Goal: Transaction & Acquisition: Book appointment/travel/reservation

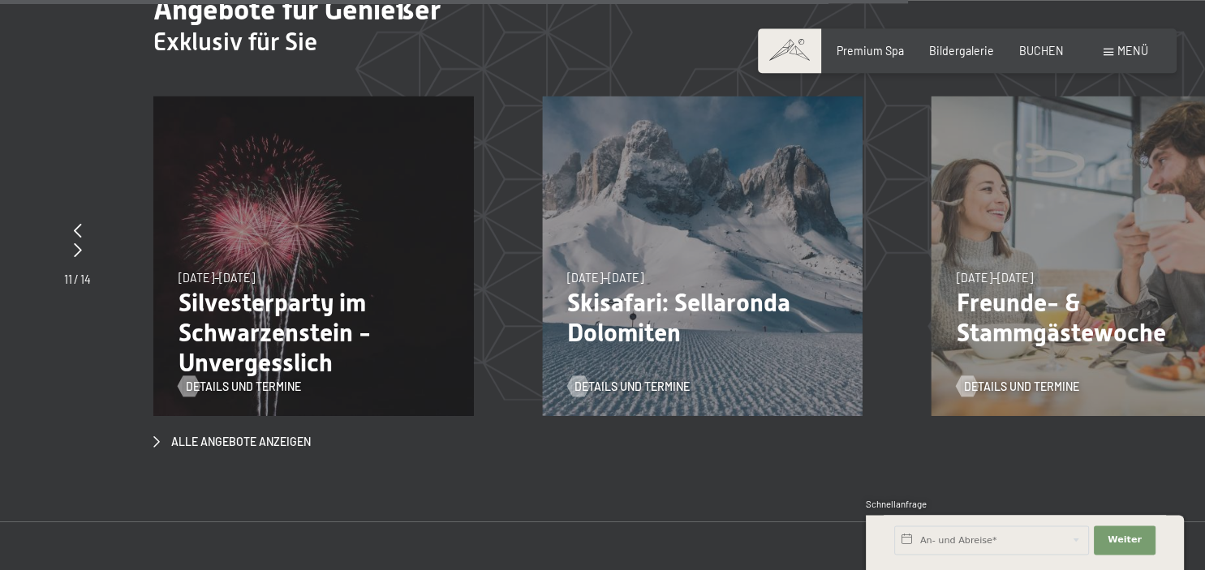
scroll to position [5153, 0]
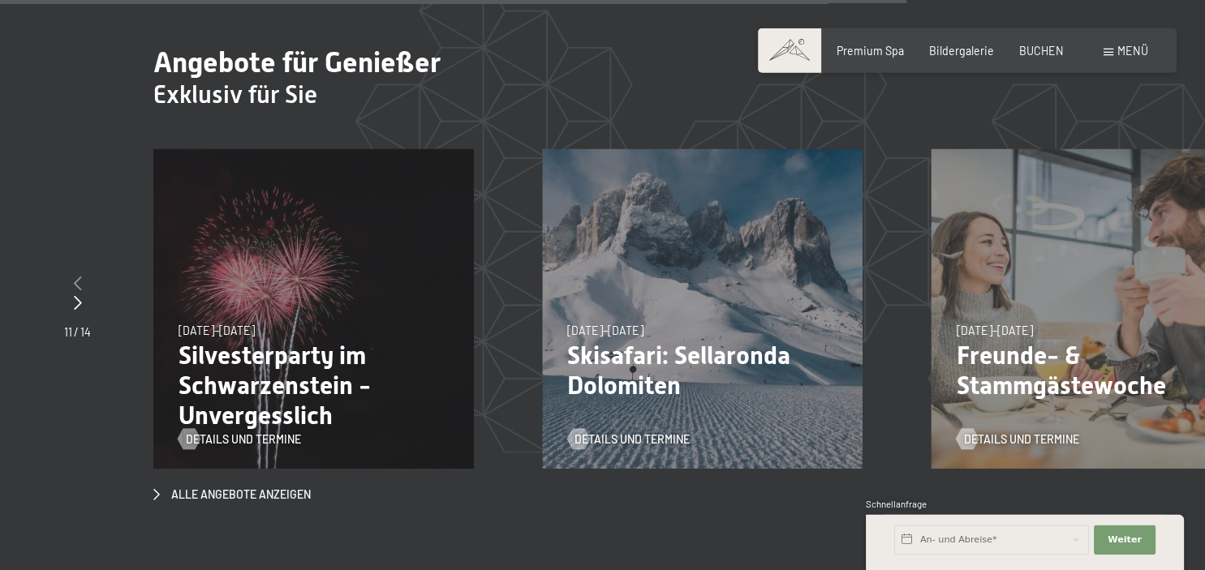
click at [83, 274] on div at bounding box center [77, 284] width 27 height 20
click at [80, 295] on icon at bounding box center [78, 302] width 8 height 15
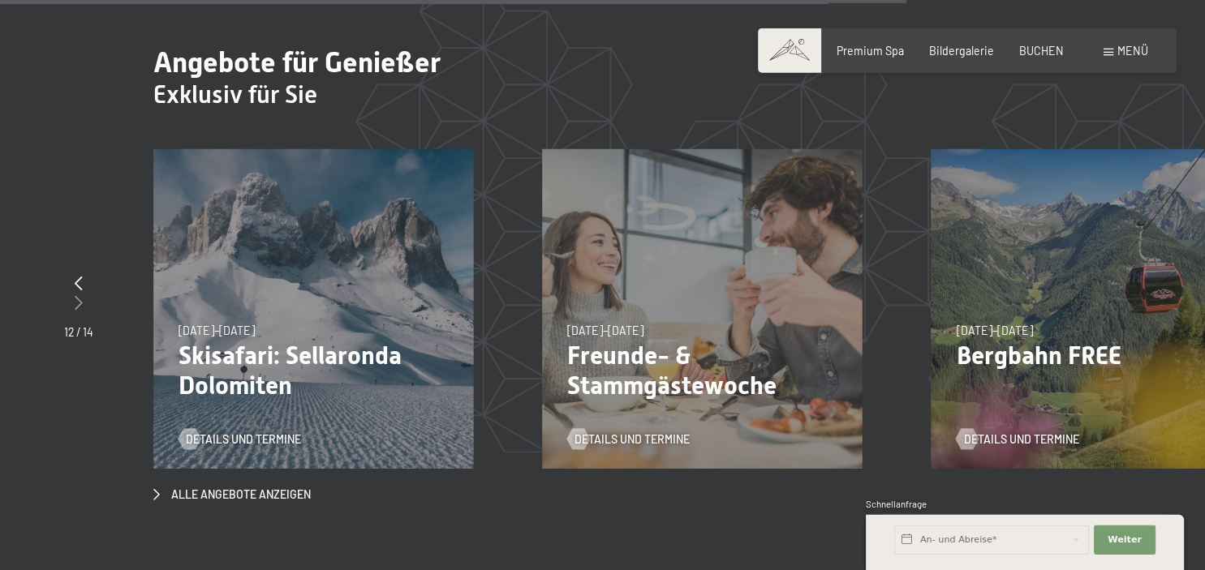
click at [80, 295] on icon at bounding box center [79, 302] width 8 height 15
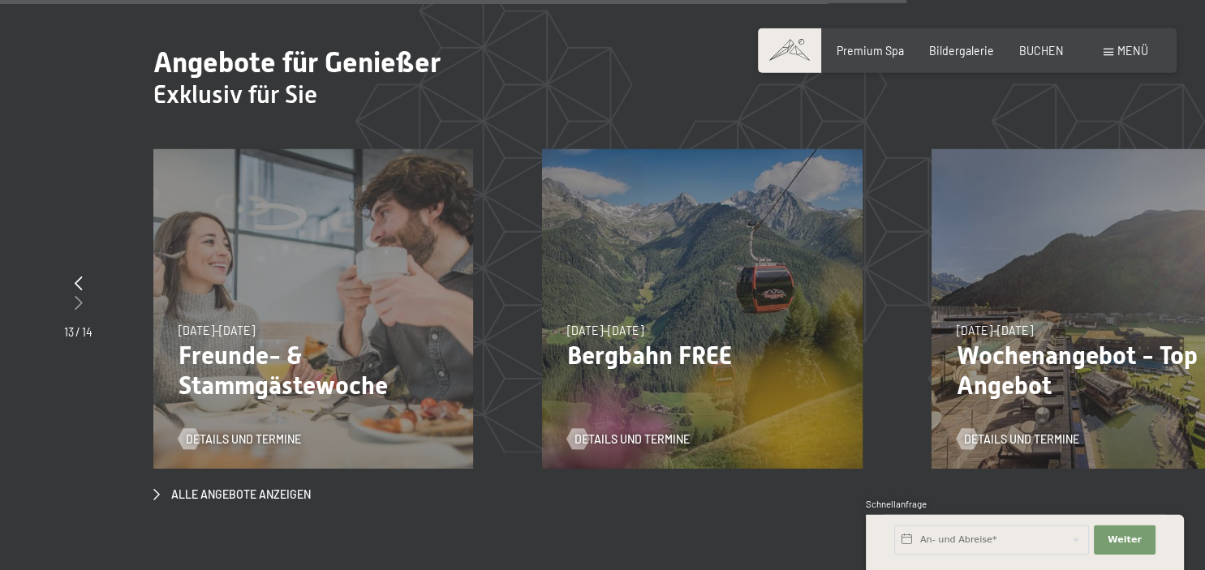
click at [80, 295] on icon at bounding box center [79, 302] width 8 height 15
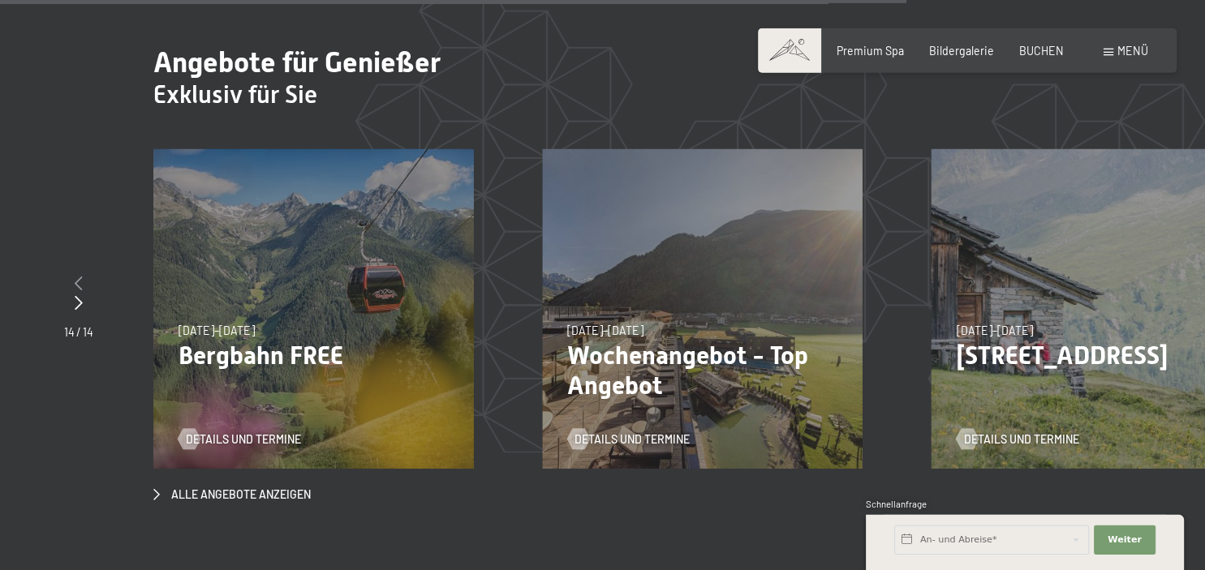
click at [80, 276] on icon at bounding box center [79, 283] width 8 height 15
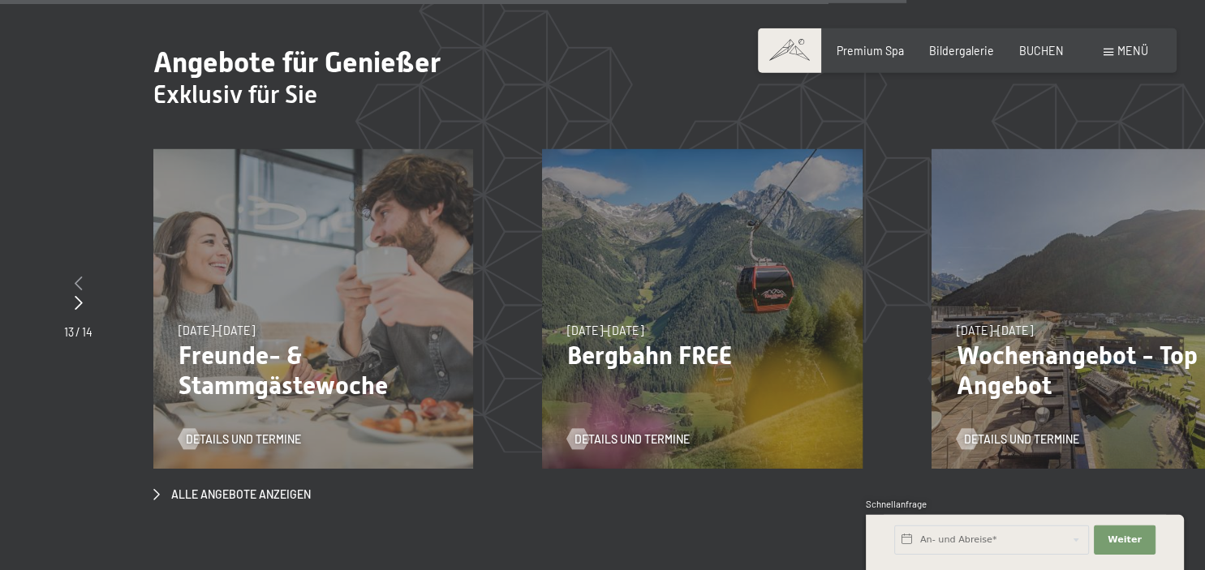
click at [80, 276] on icon at bounding box center [79, 283] width 8 height 15
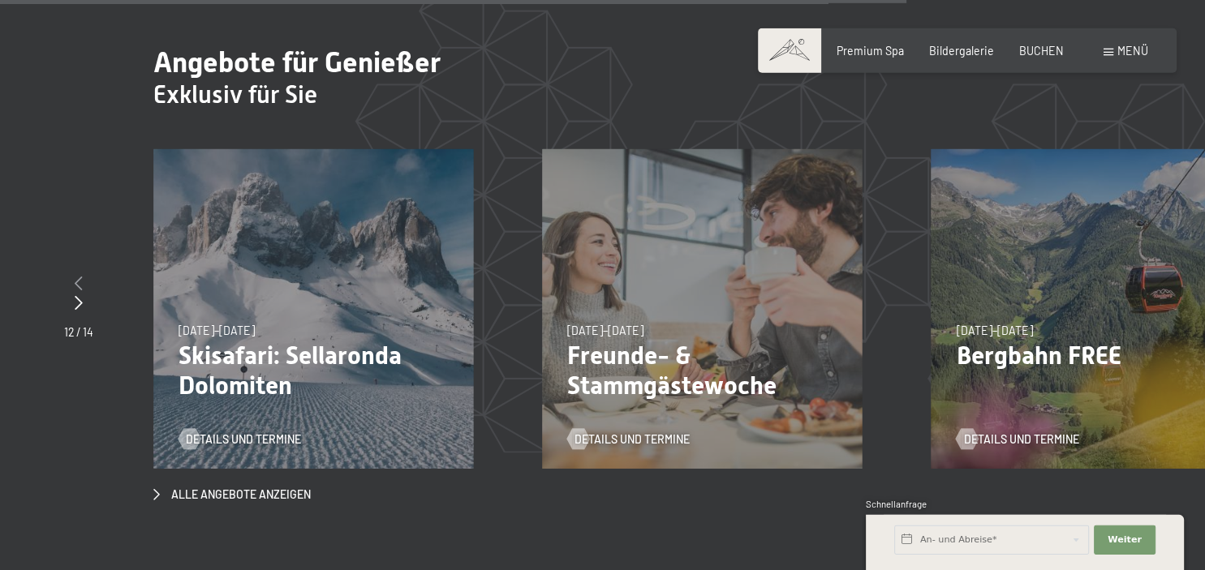
click at [80, 276] on icon at bounding box center [79, 283] width 8 height 15
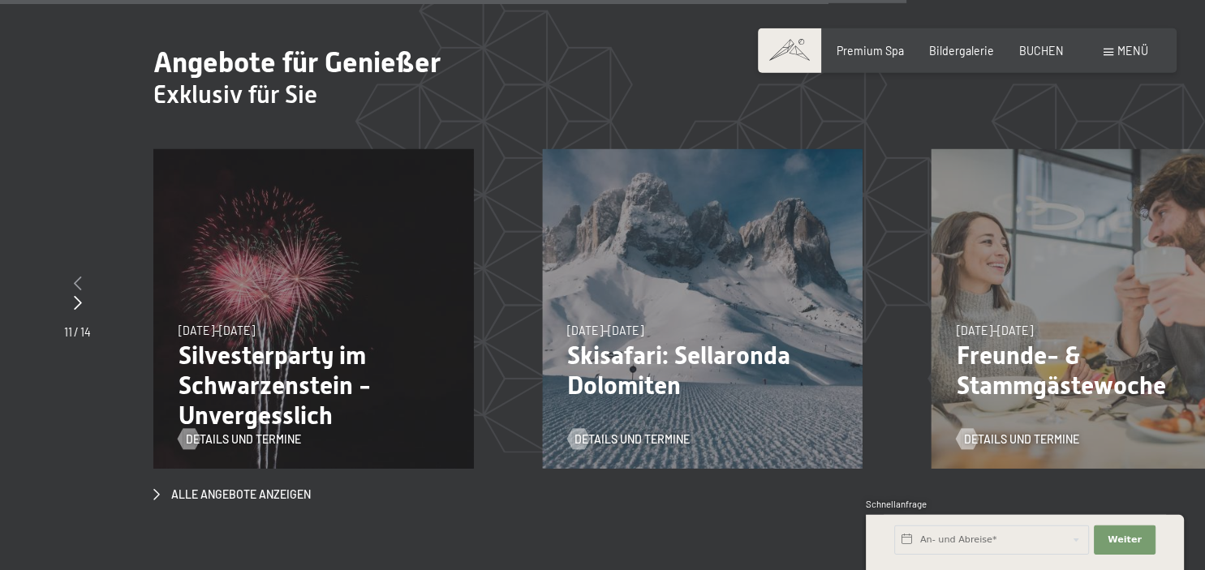
click at [80, 276] on icon at bounding box center [78, 283] width 8 height 15
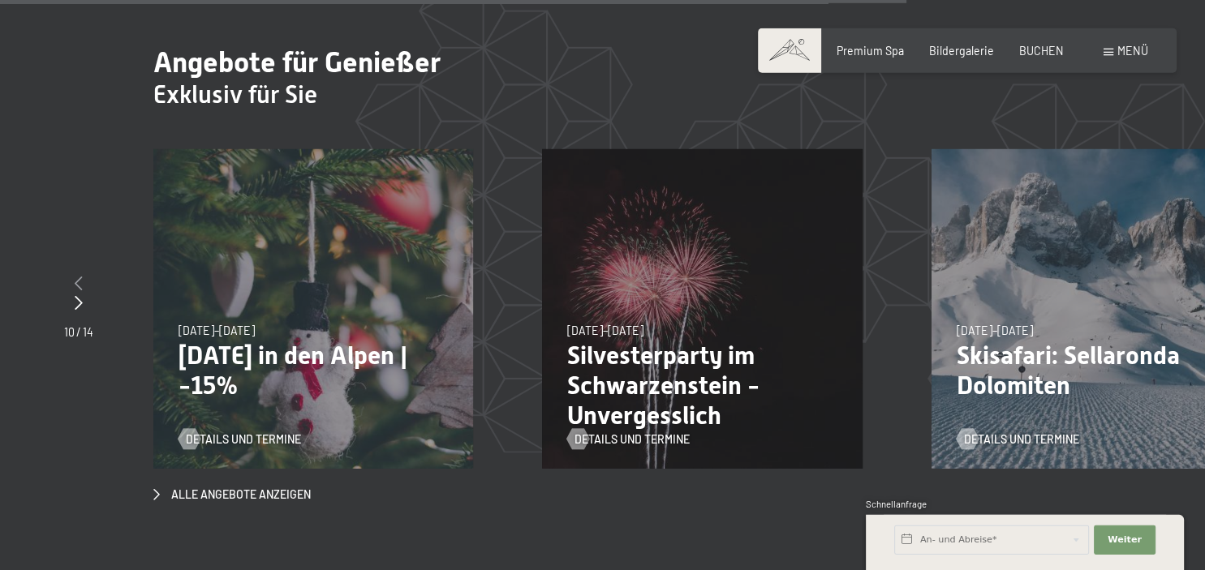
click at [80, 276] on icon at bounding box center [79, 283] width 8 height 15
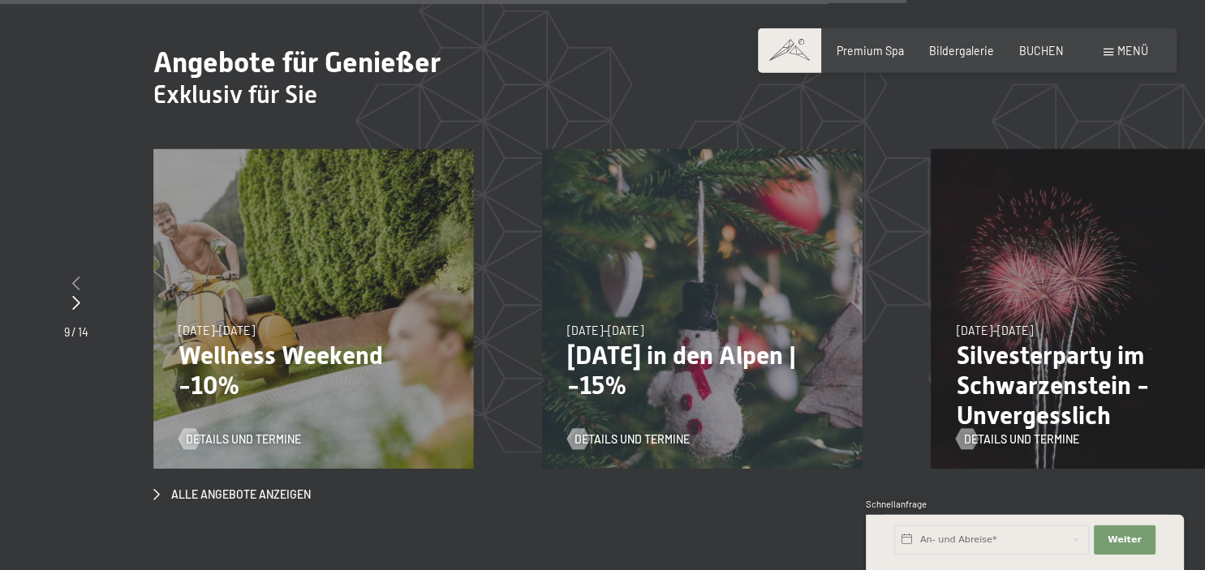
click at [80, 276] on icon at bounding box center [76, 283] width 8 height 15
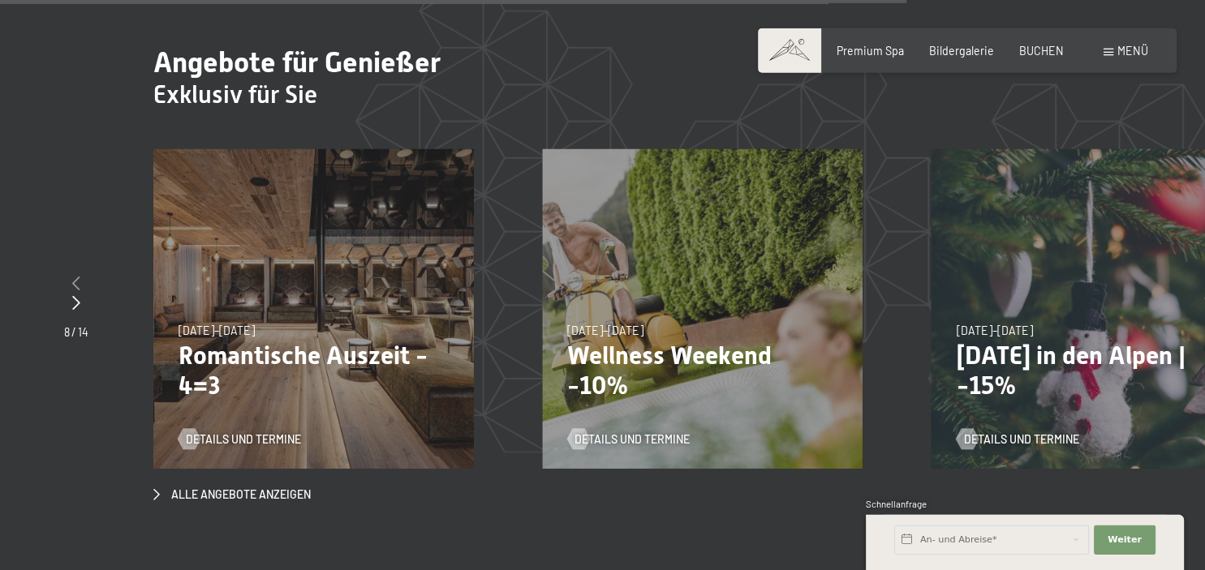
click at [80, 276] on icon at bounding box center [76, 283] width 8 height 15
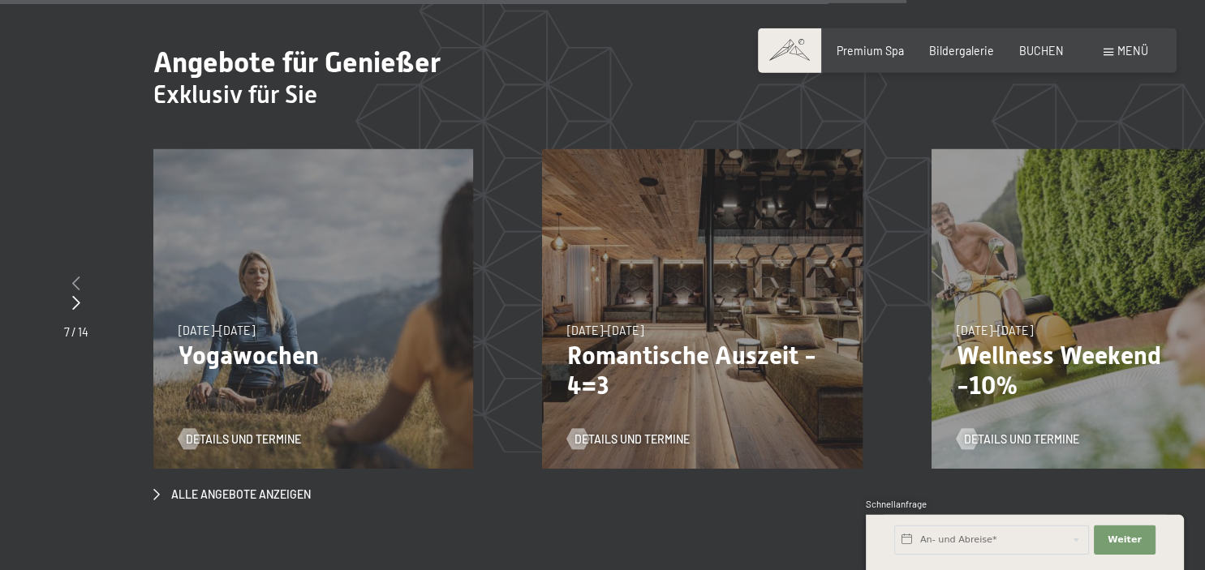
click at [80, 276] on icon at bounding box center [76, 283] width 8 height 15
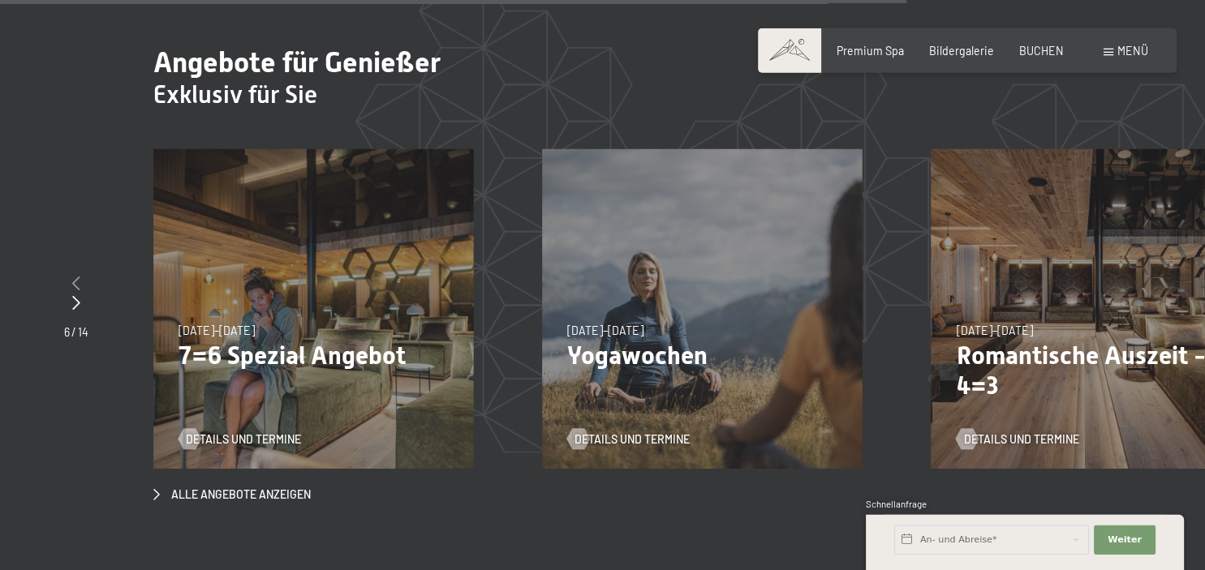
click at [80, 276] on icon at bounding box center [76, 283] width 8 height 15
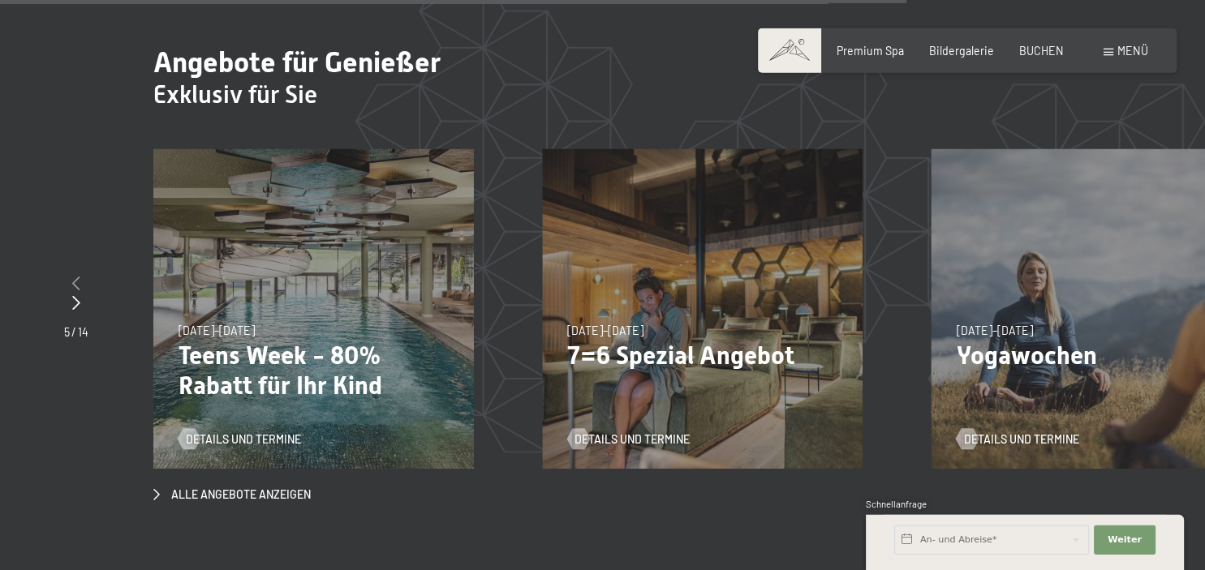
click at [80, 276] on icon at bounding box center [76, 283] width 8 height 15
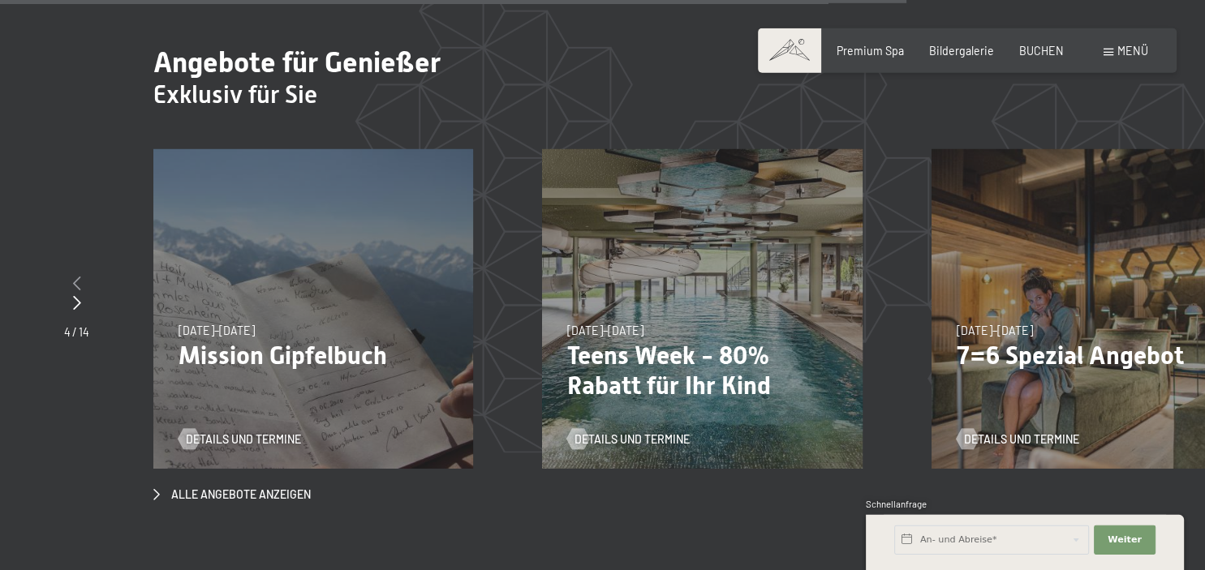
click at [80, 276] on icon at bounding box center [77, 283] width 8 height 15
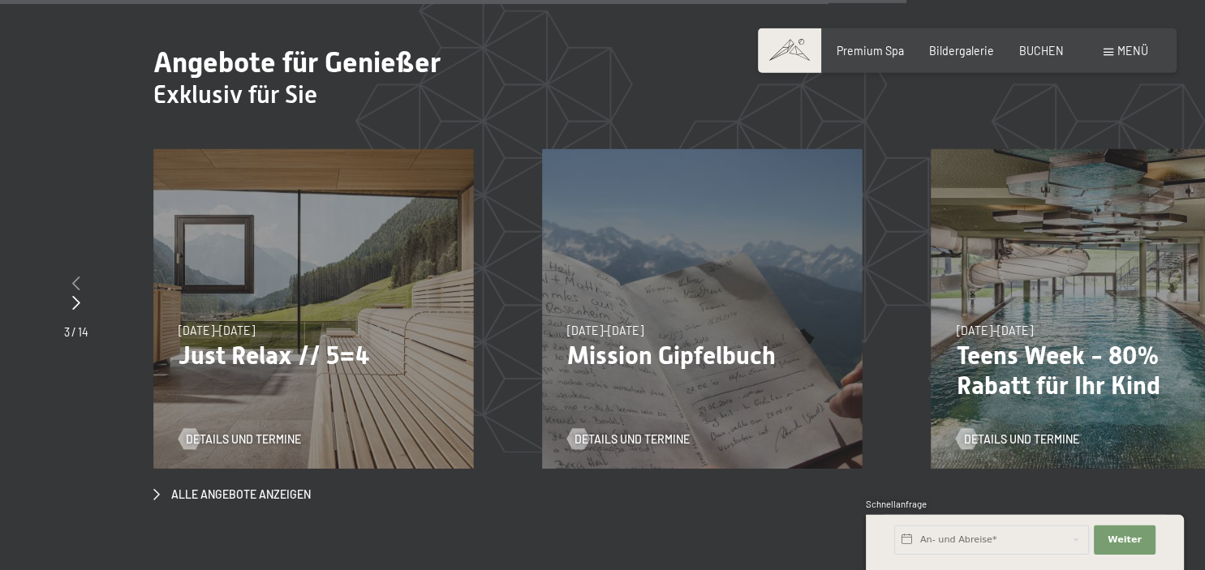
click at [80, 276] on icon at bounding box center [76, 283] width 8 height 15
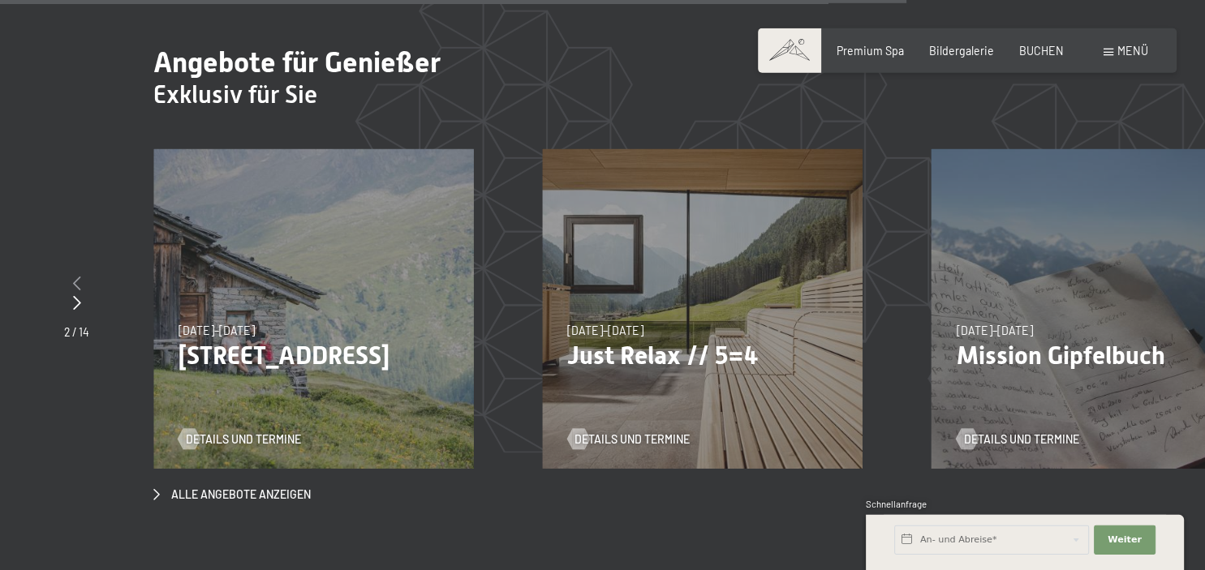
click at [80, 276] on icon at bounding box center [77, 283] width 8 height 15
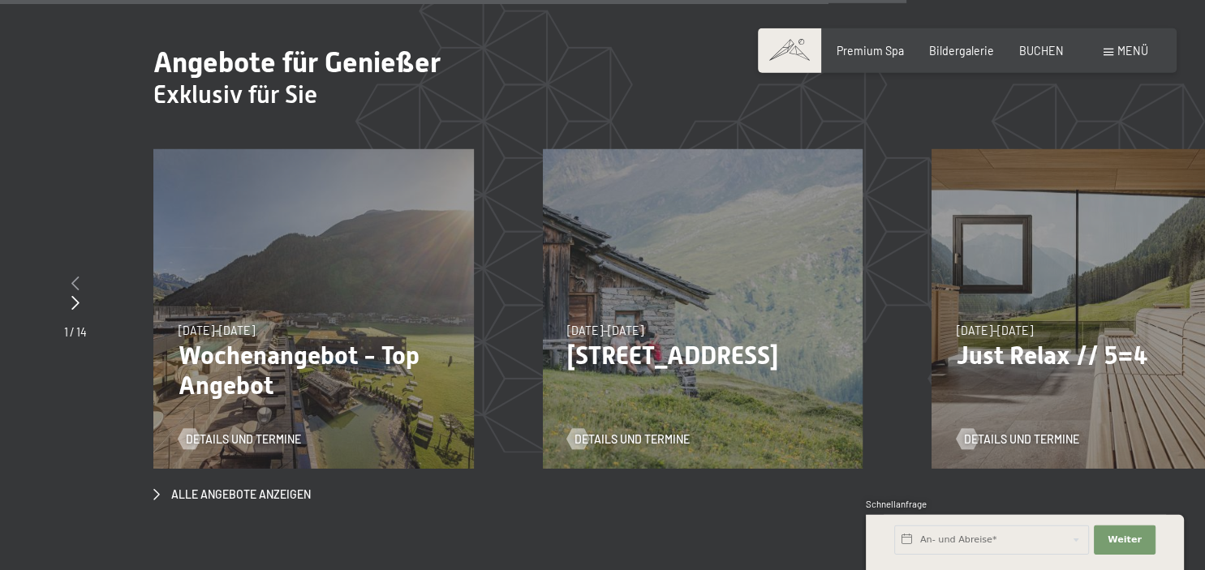
click at [80, 274] on div at bounding box center [75, 284] width 23 height 20
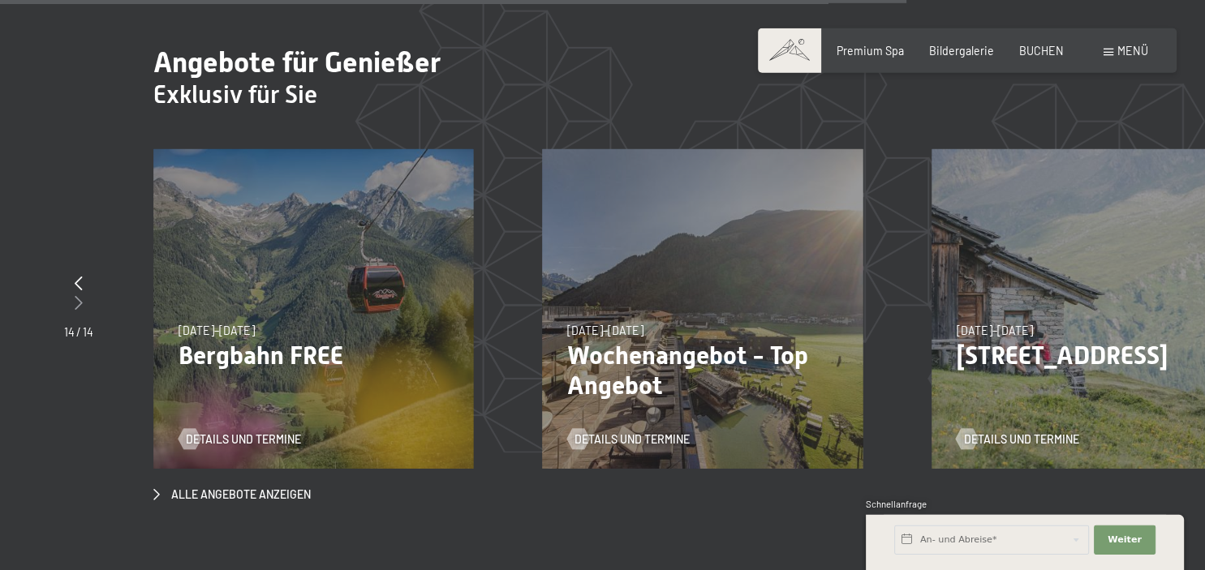
click at [81, 295] on icon at bounding box center [79, 302] width 8 height 15
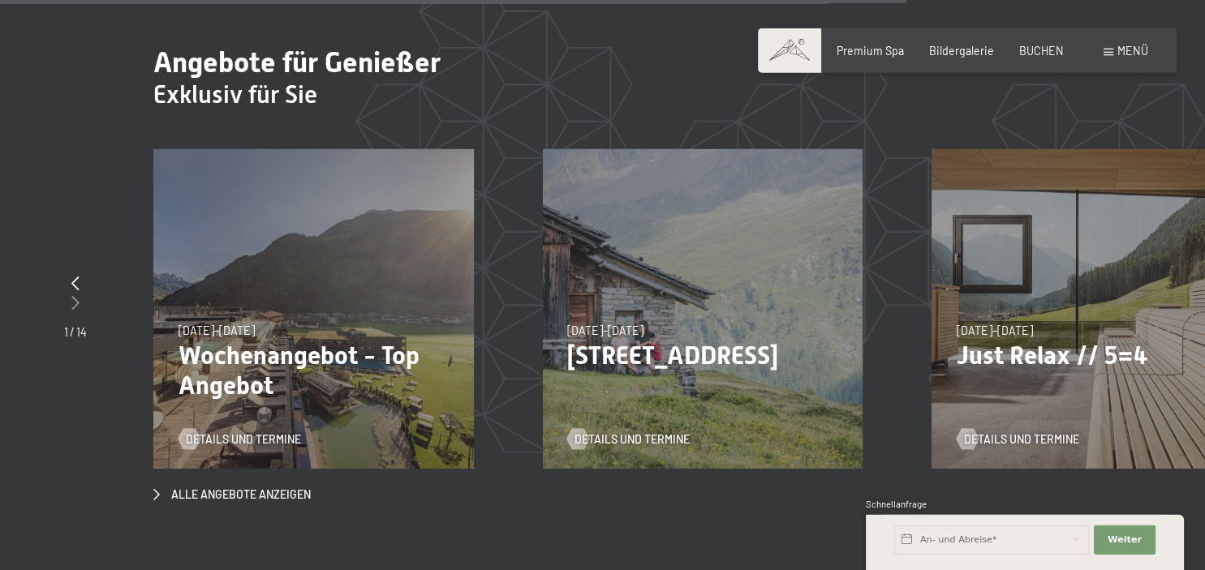
click at [81, 294] on div at bounding box center [75, 304] width 23 height 20
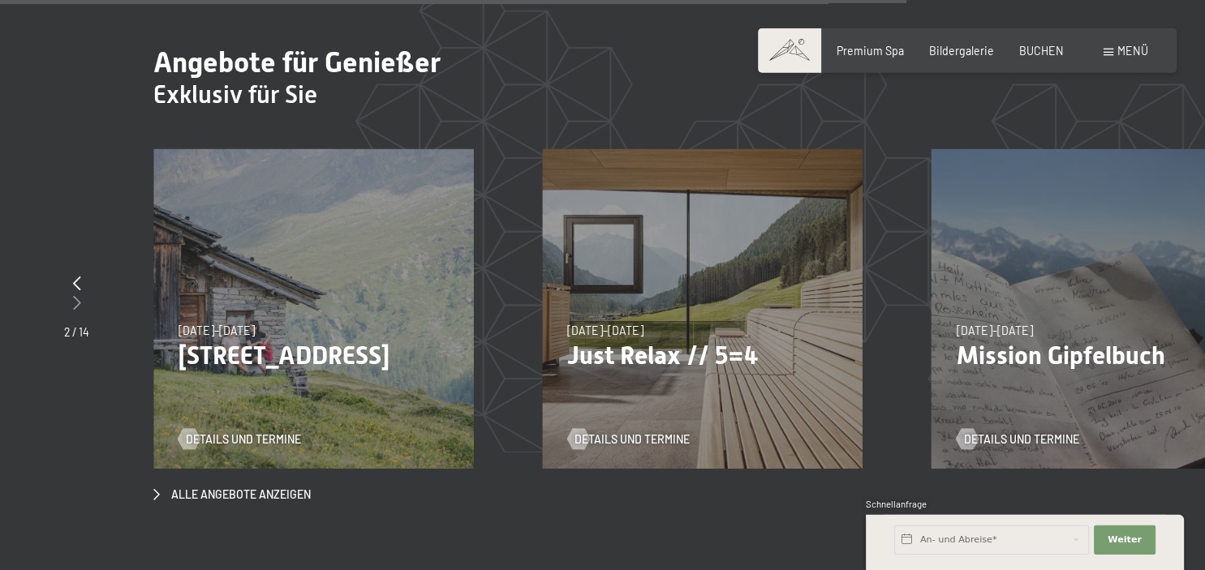
click at [81, 294] on div at bounding box center [76, 304] width 25 height 20
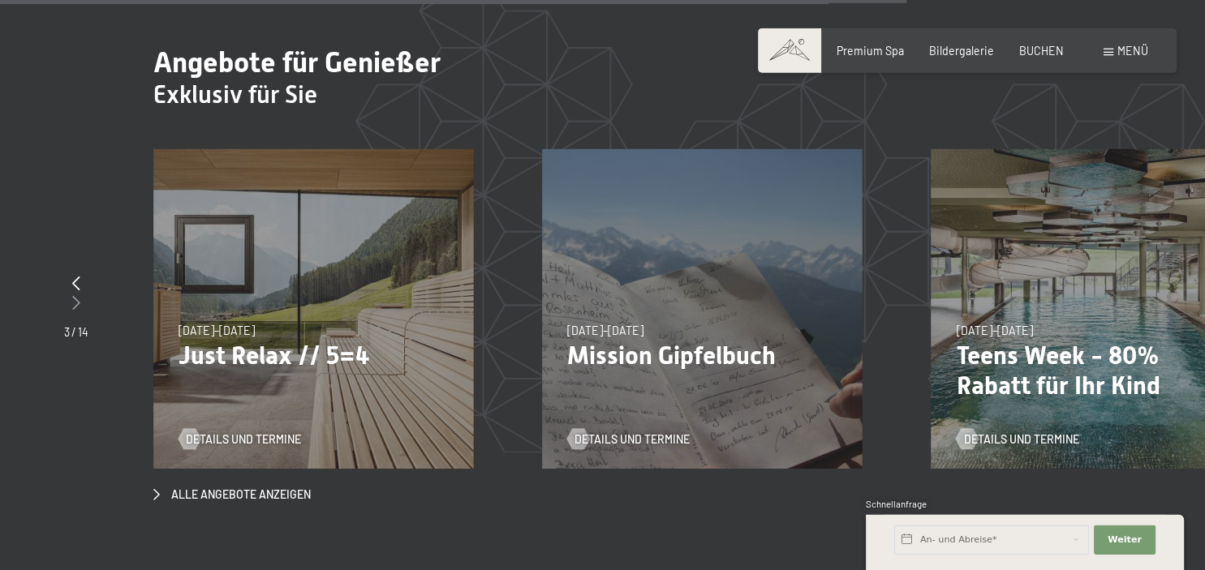
click at [81, 294] on div at bounding box center [76, 304] width 24 height 20
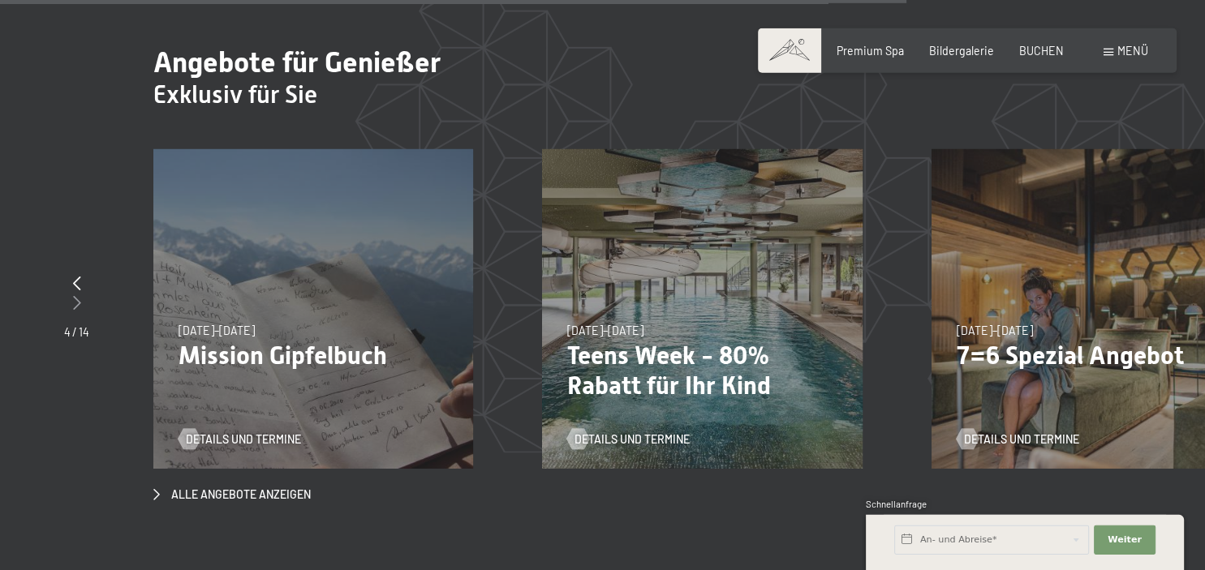
click at [81, 294] on div at bounding box center [76, 304] width 25 height 20
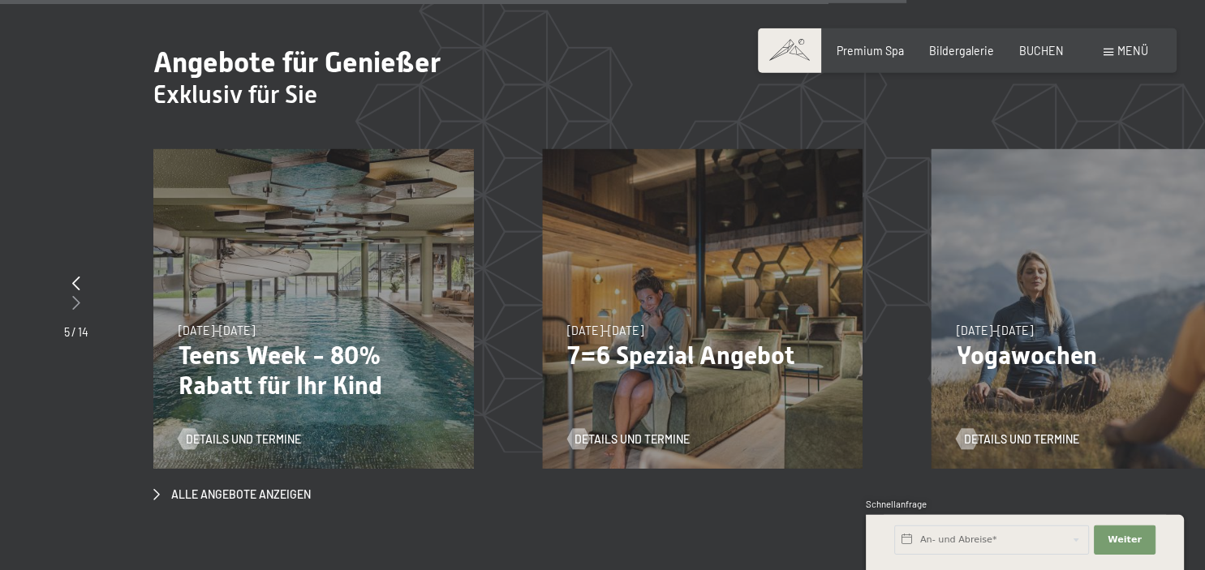
click at [81, 294] on div at bounding box center [76, 304] width 24 height 20
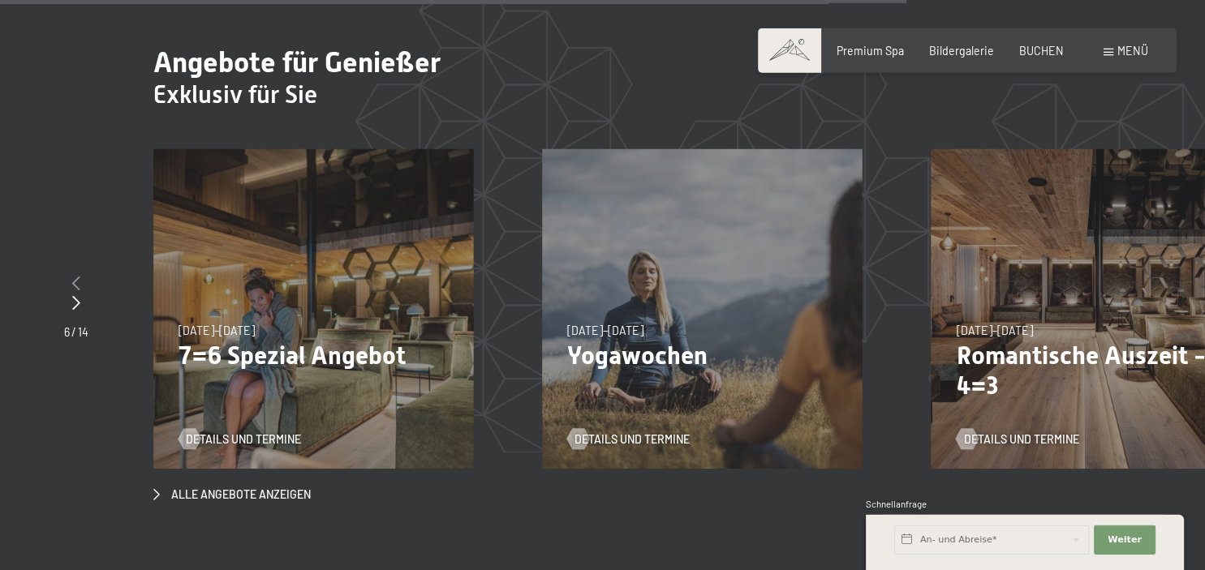
click at [76, 276] on icon at bounding box center [76, 283] width 8 height 15
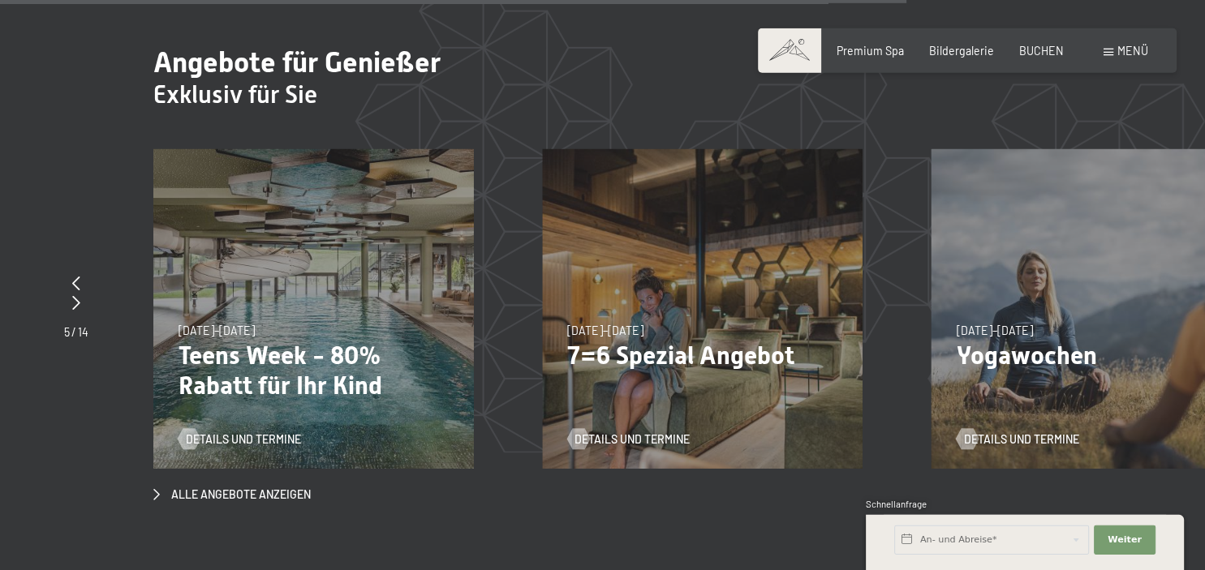
click at [266, 341] on p "Teens Week - 80% Rabatt für Ihr Kind" at bounding box center [314, 371] width 270 height 60
click at [247, 432] on span "Details und Termine" at bounding box center [259, 440] width 115 height 16
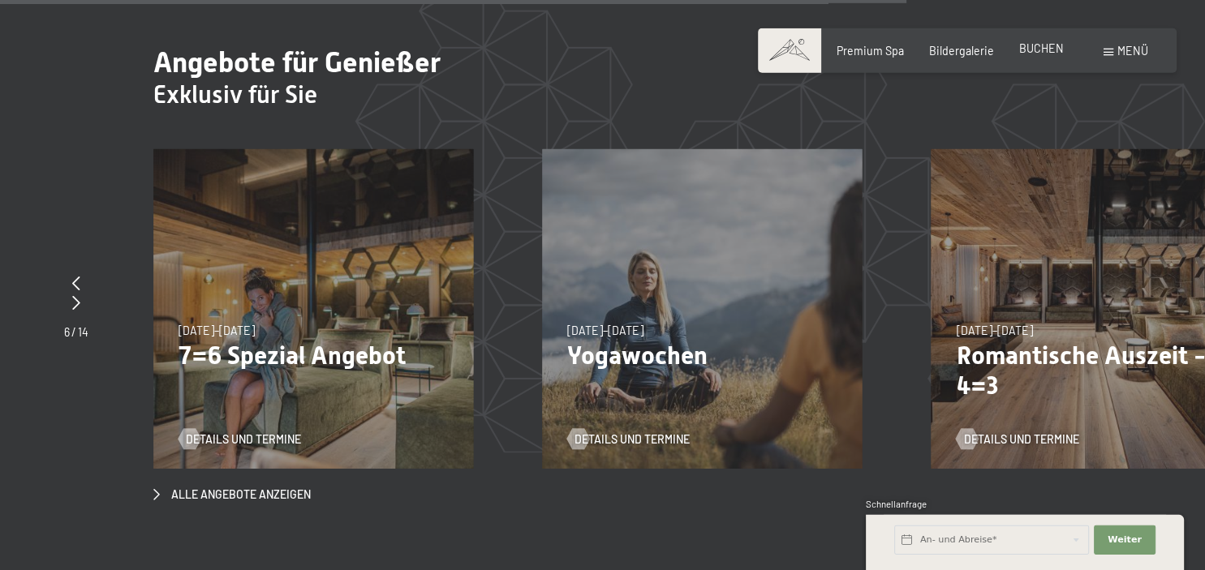
click at [1048, 54] on span "BUCHEN" at bounding box center [1041, 48] width 45 height 14
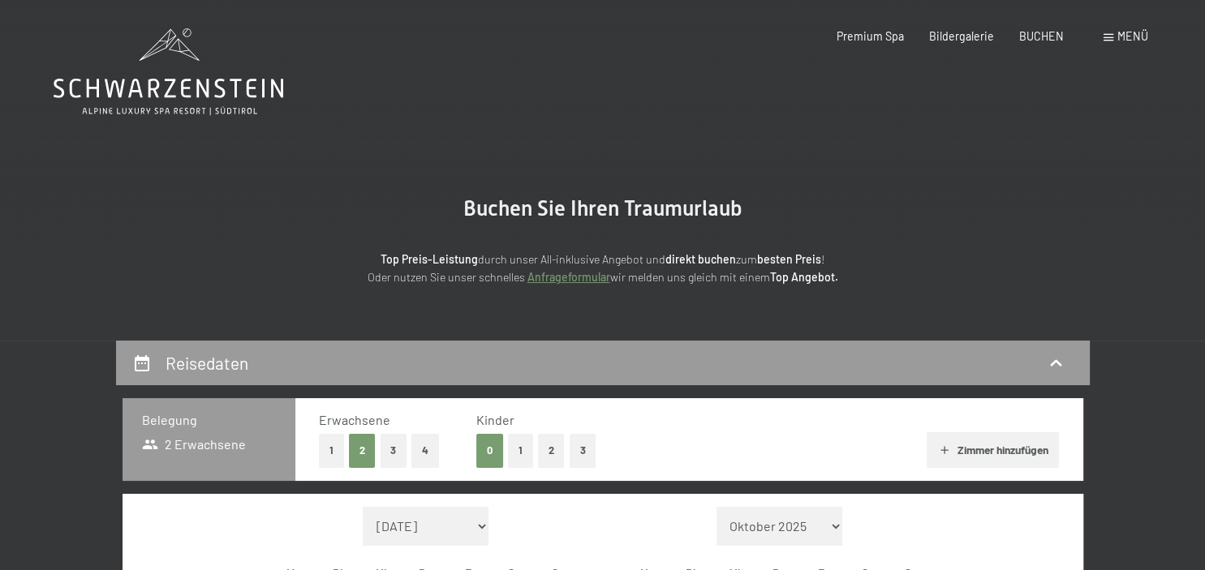
click at [390, 453] on button "3" at bounding box center [394, 450] width 27 height 33
click at [525, 461] on button "1" at bounding box center [520, 450] width 25 height 33
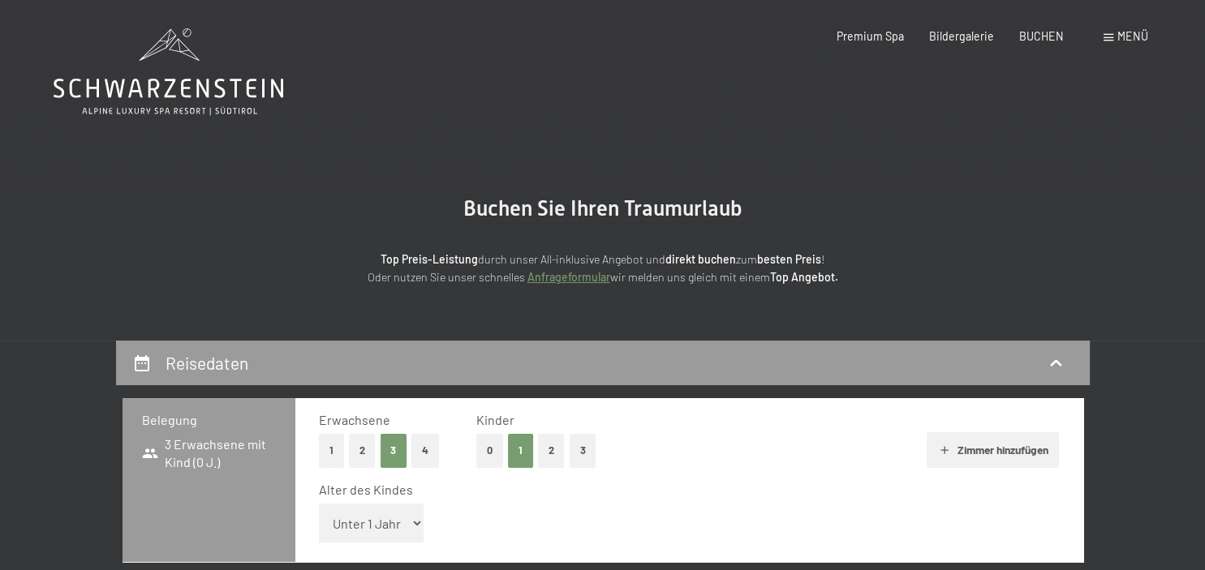
drag, startPoint x: 1194, startPoint y: 106, endPoint x: 1196, endPoint y: 174, distance: 67.4
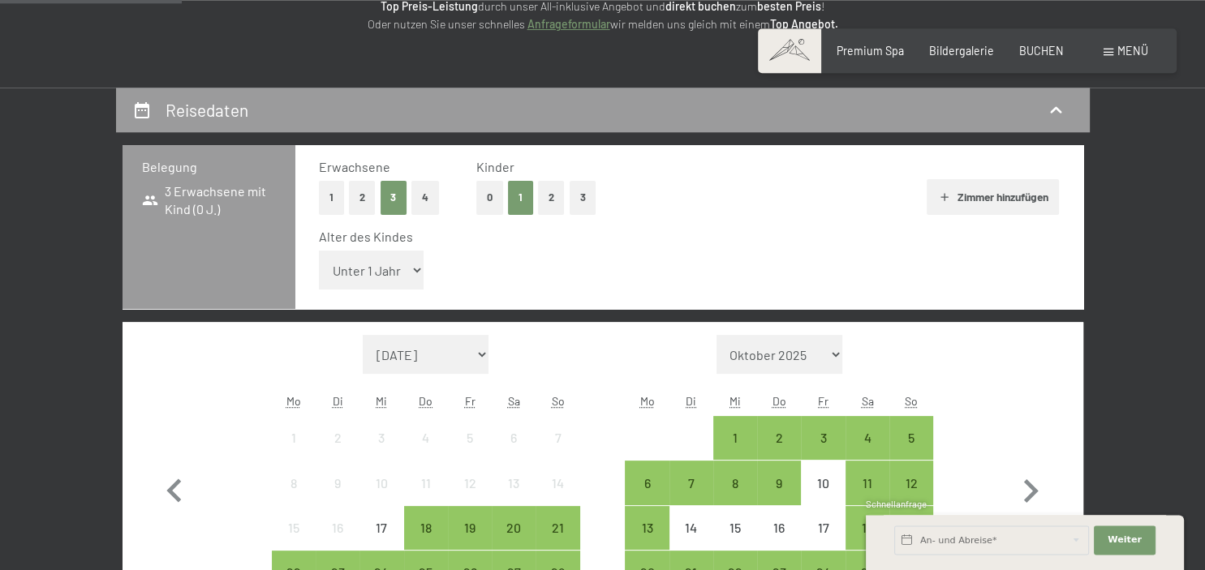
scroll to position [260, 0]
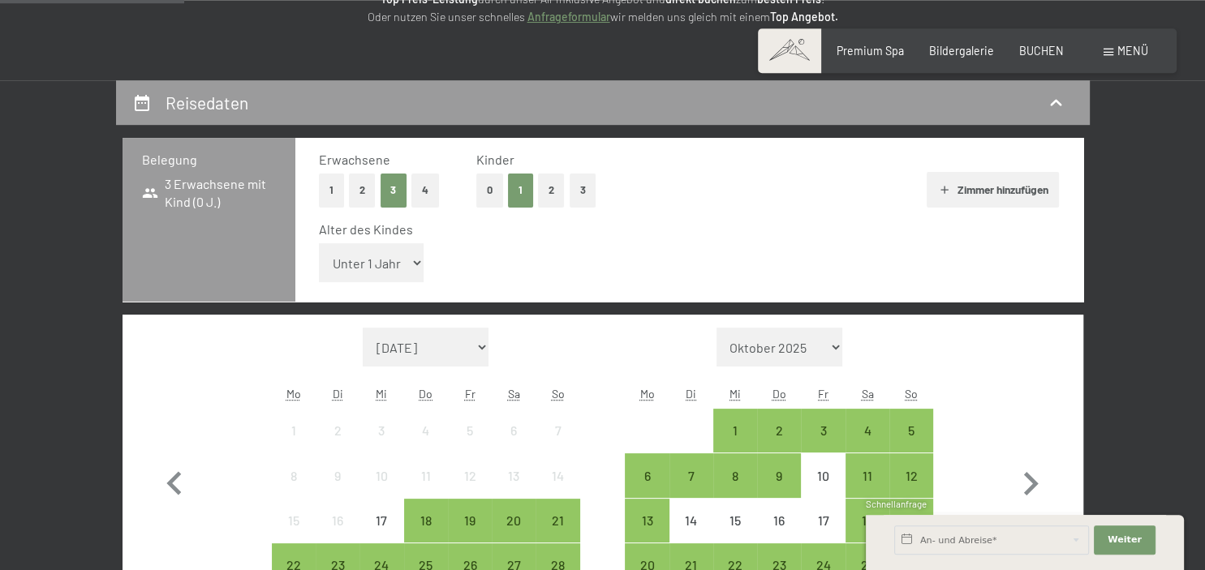
click at [319, 243] on select "Unter 1 Jahr 1 Jahr 2 Jahre 3 Jahre 4 Jahre 5 Jahre 6 Jahre 7 Jahre 8 Jahre 9 J…" at bounding box center [371, 262] width 105 height 39
select select "17"
click option "17 Jahre" at bounding box center [0, 0] width 0 height 0
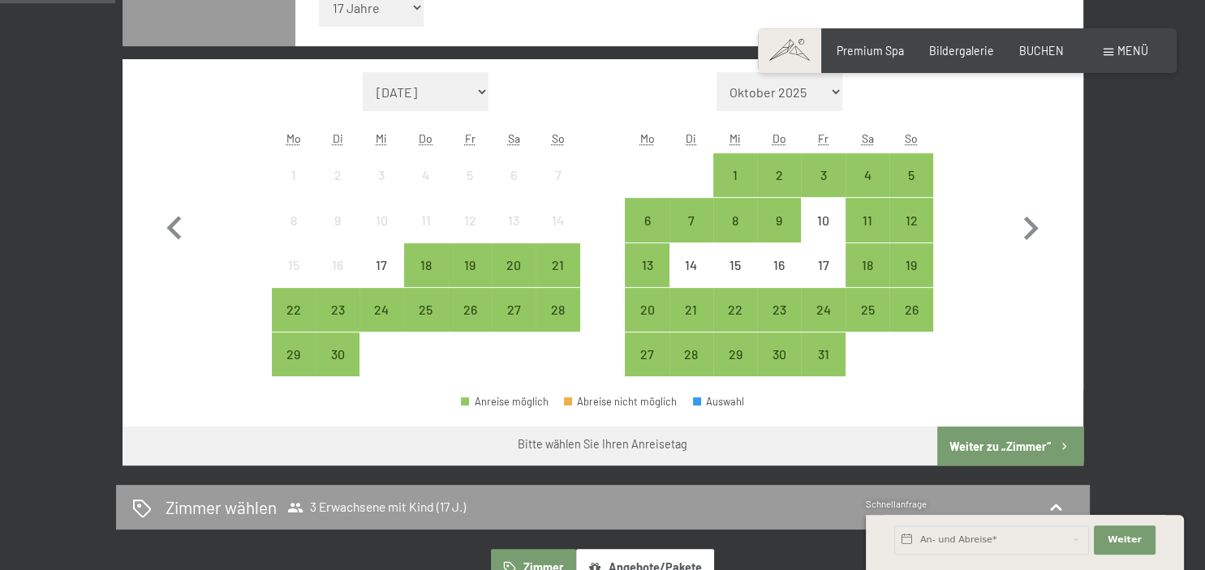
scroll to position [531, 0]
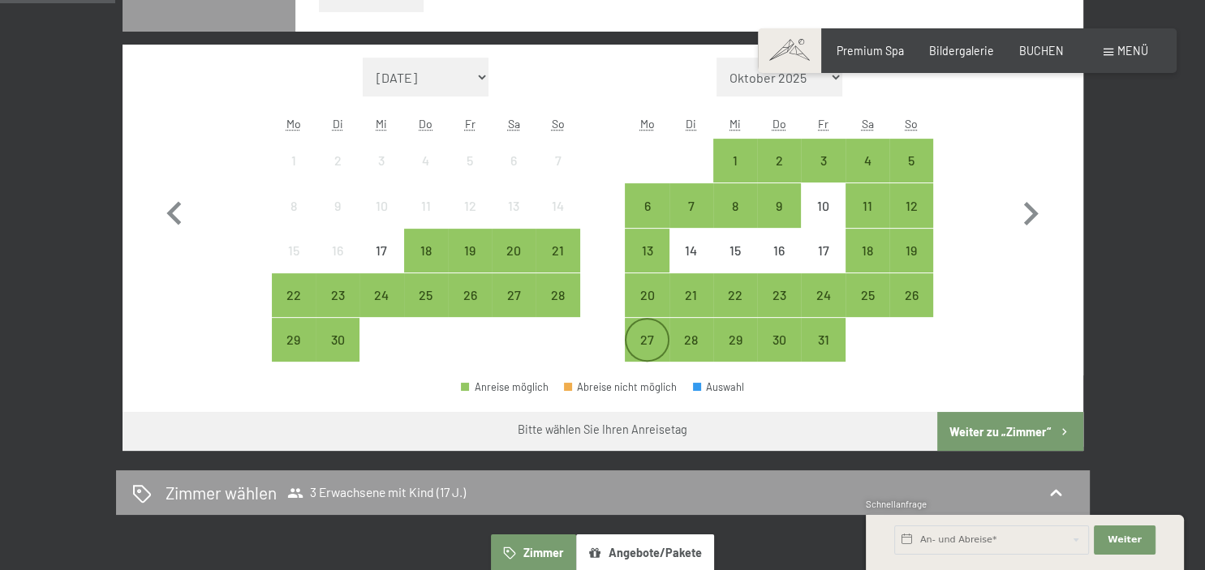
click at [653, 353] on div "27" at bounding box center [646, 353] width 41 height 41
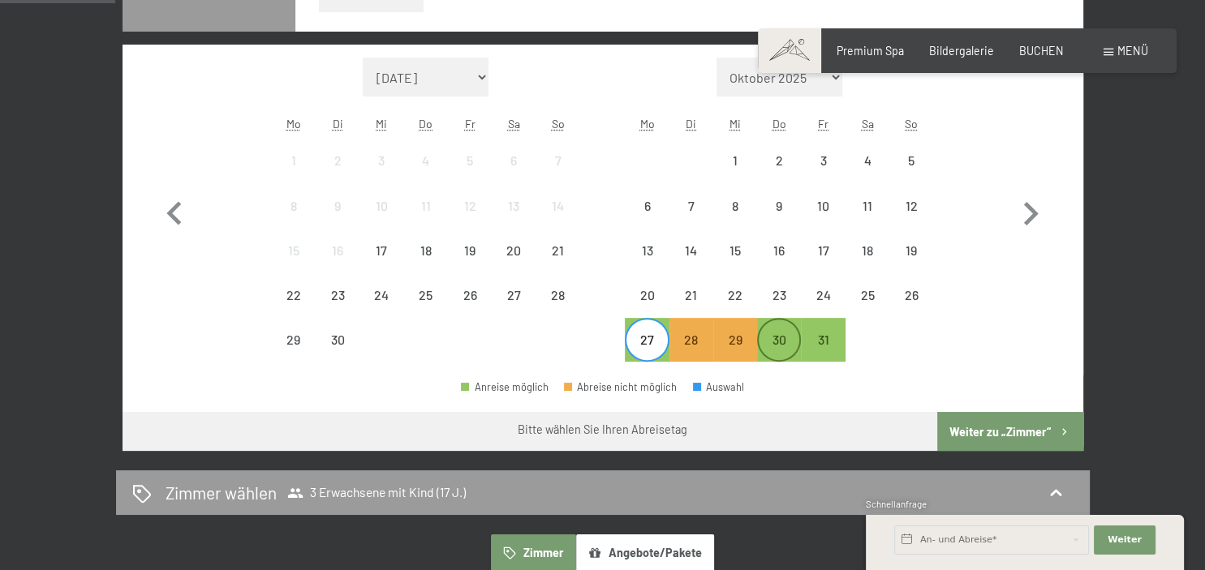
click at [781, 365] on div "30" at bounding box center [779, 353] width 41 height 41
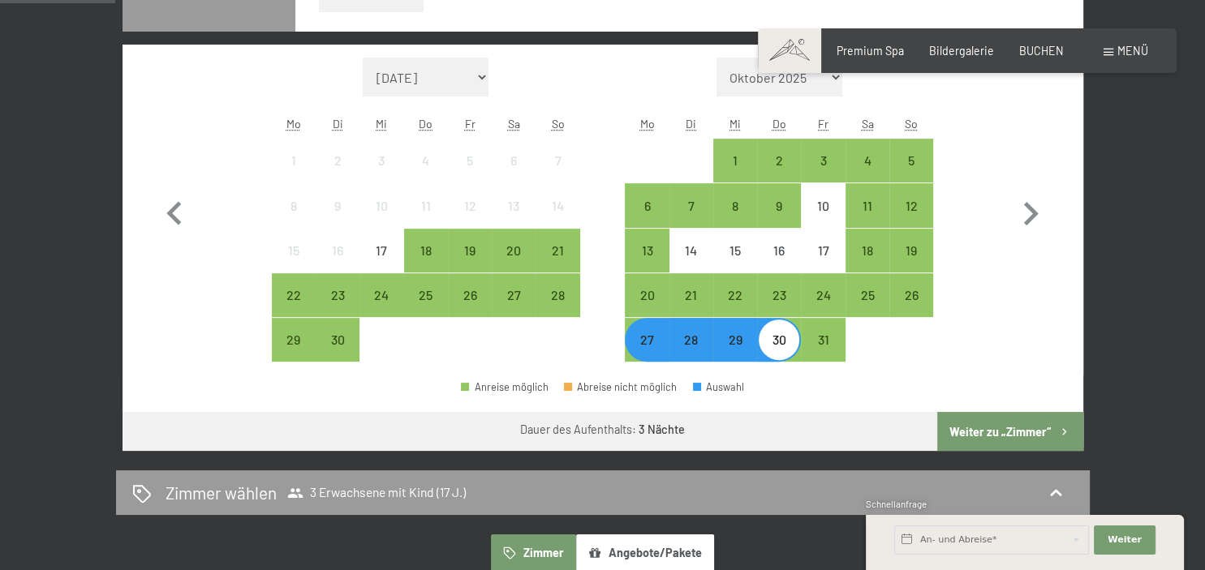
click at [966, 432] on button "Weiter zu „Zimmer“" at bounding box center [1009, 431] width 145 height 39
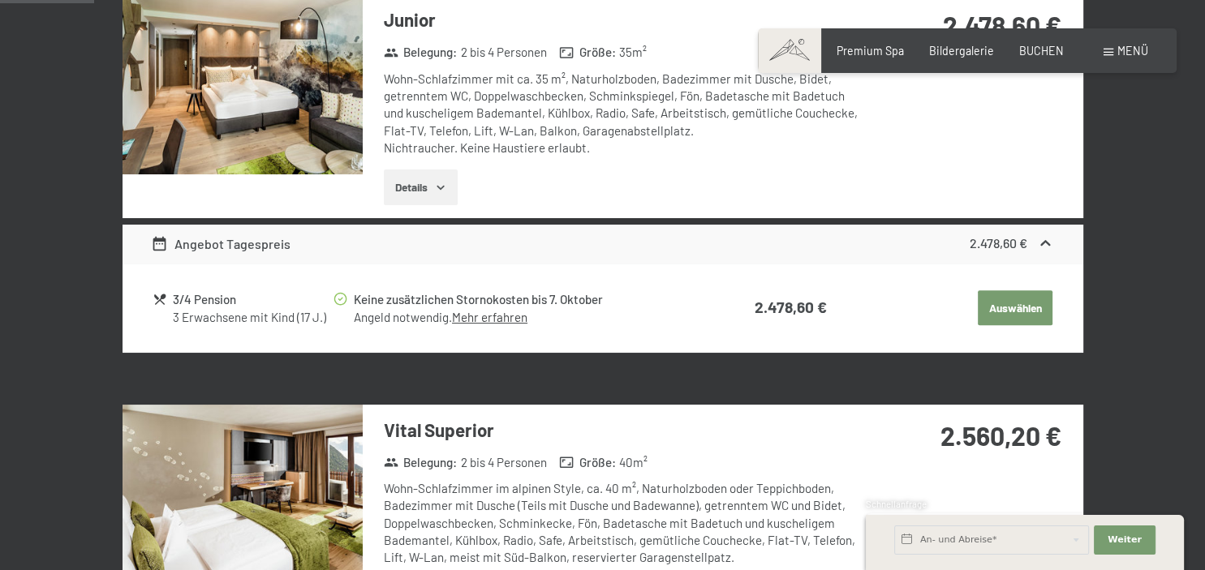
scroll to position [341, 0]
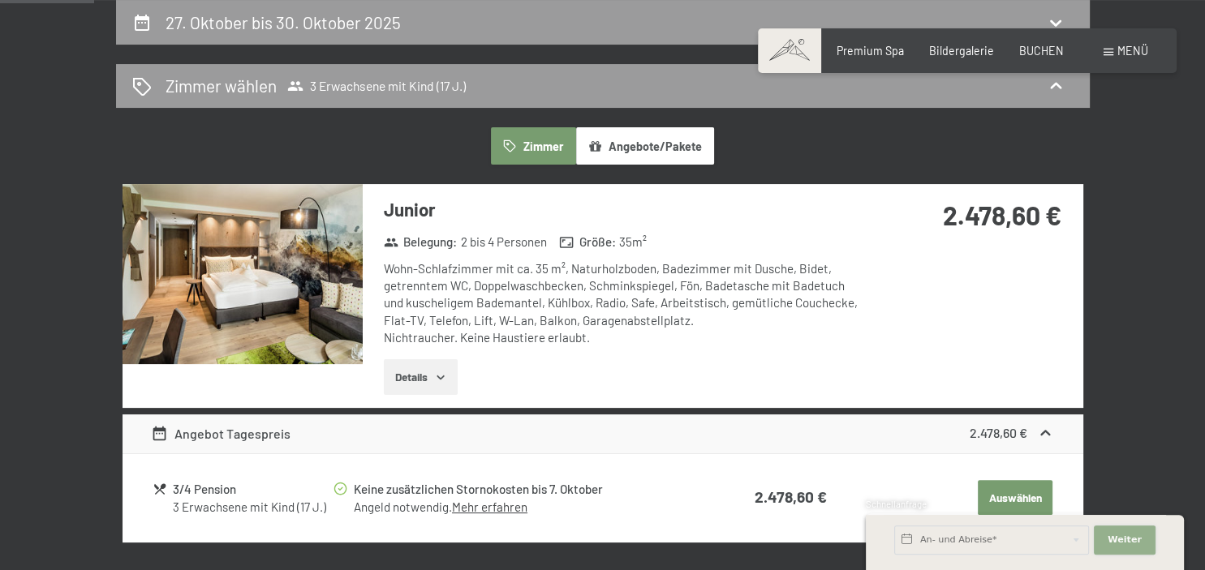
click at [1112, 541] on span "Weiter" at bounding box center [1125, 540] width 34 height 13
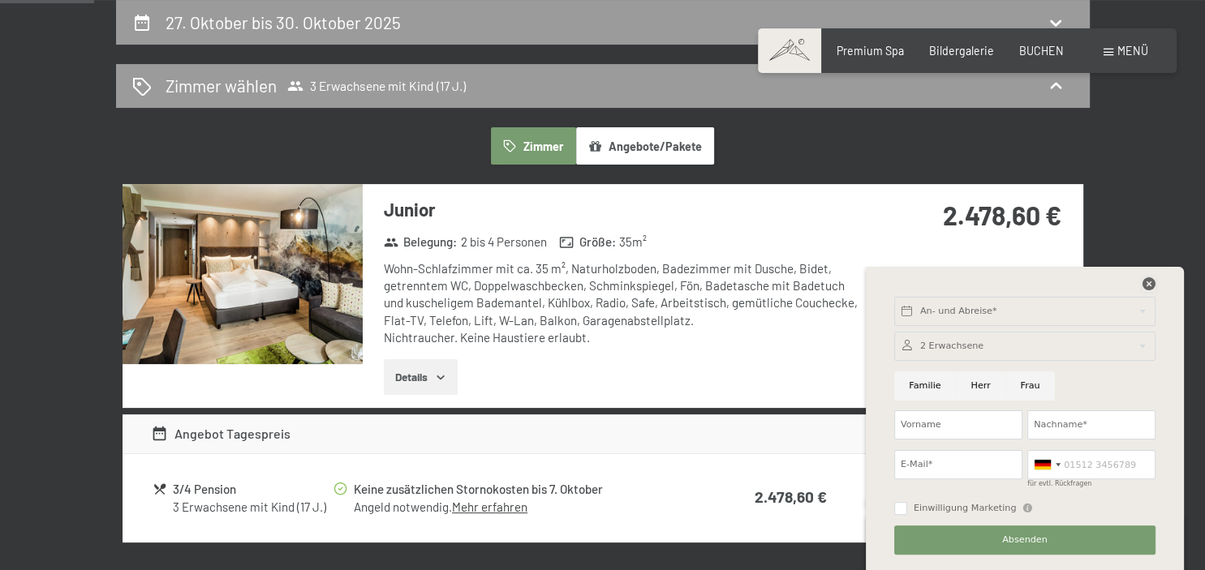
click at [1152, 283] on icon at bounding box center [1148, 284] width 13 height 13
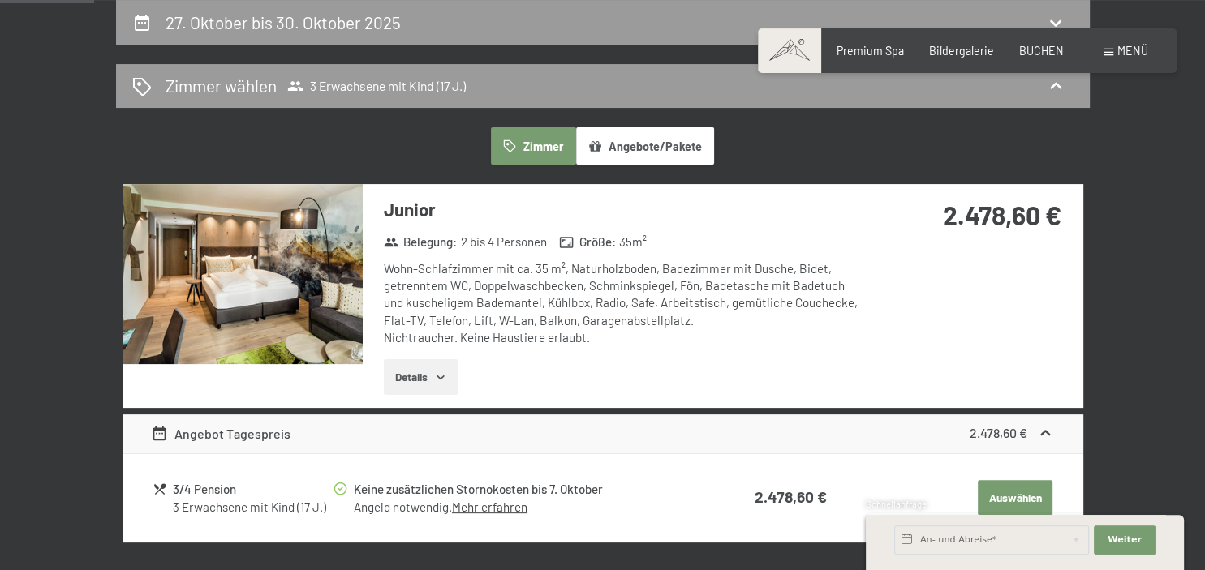
click at [1018, 496] on button "Auswählen" at bounding box center [1015, 498] width 75 height 36
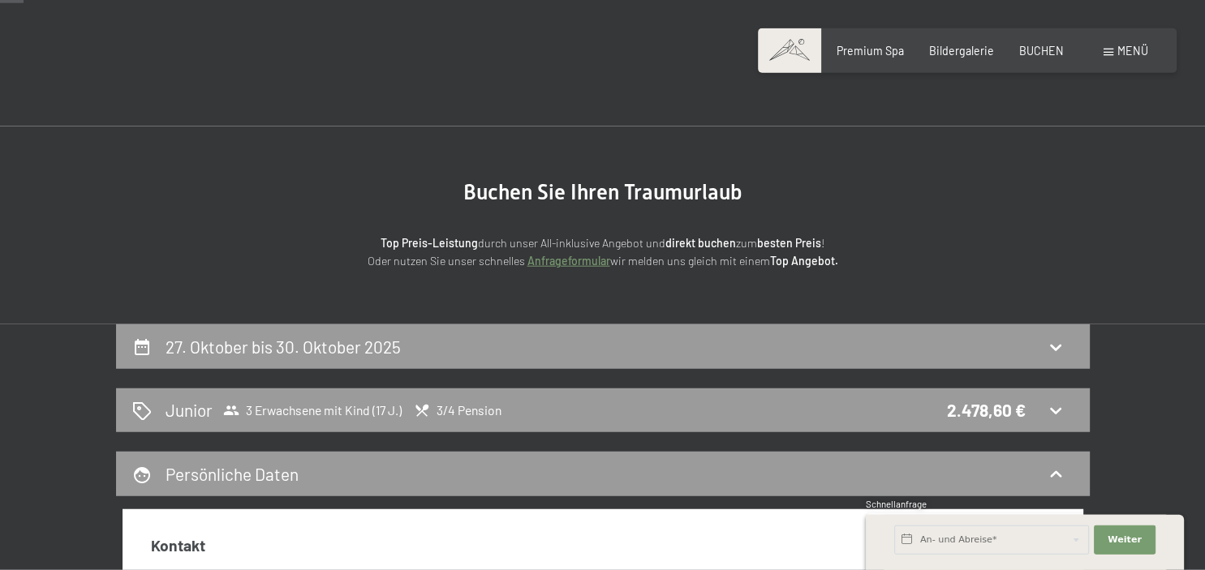
scroll to position [0, 0]
